Goal: Task Accomplishment & Management: Use online tool/utility

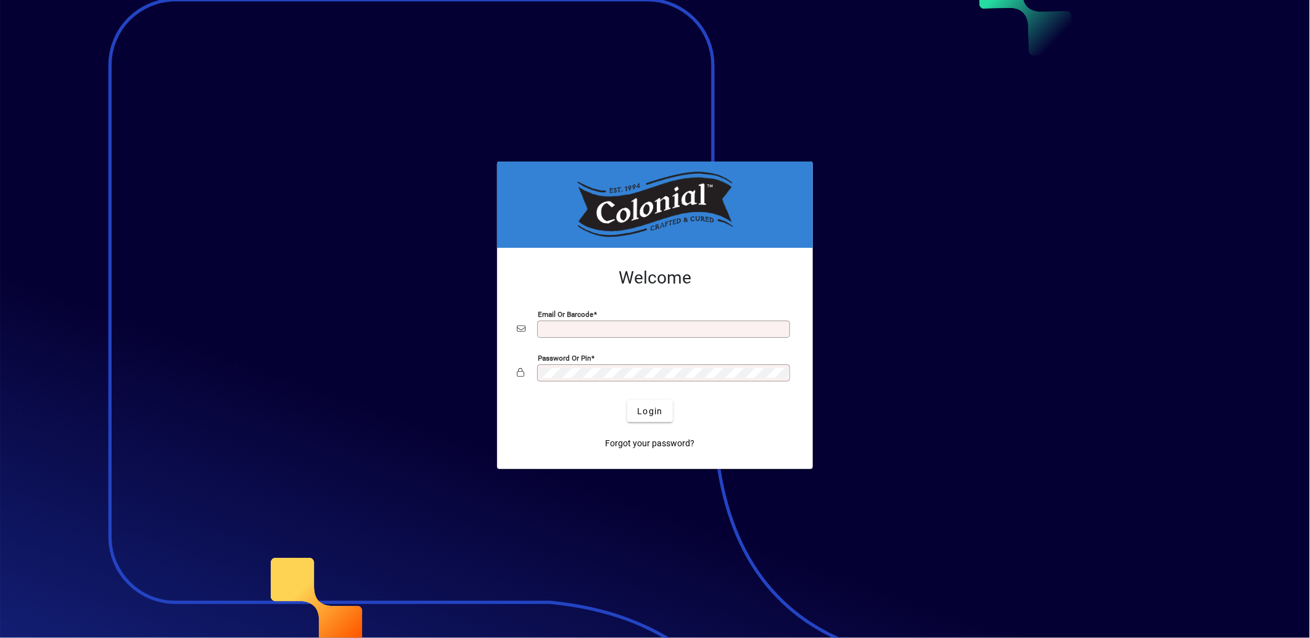
type input "**********"
click at [211, 206] on div at bounding box center [655, 319] width 1310 height 638
click at [636, 415] on span "submit" at bounding box center [649, 411] width 45 height 30
